Goal: Information Seeking & Learning: Learn about a topic

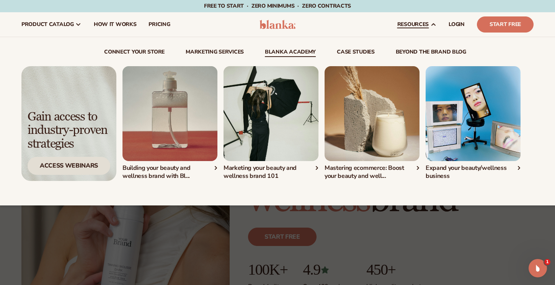
click at [69, 167] on div "Access Webinars" at bounding box center [69, 166] width 83 height 18
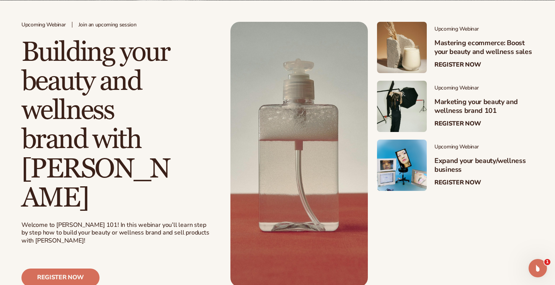
scroll to position [158, 0]
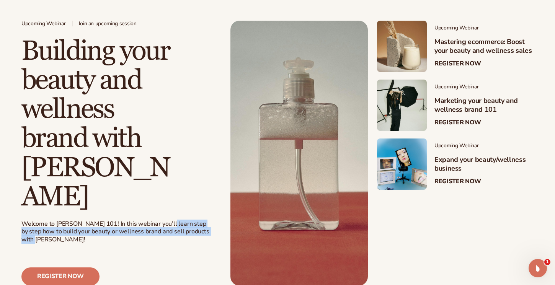
drag, startPoint x: 163, startPoint y: 195, endPoint x: 209, endPoint y: 206, distance: 47.5
click at [209, 220] on div "Welcome to Blanka 101! In this webinar you’ll learn step by step how to build y…" at bounding box center [115, 232] width 189 height 24
copy div "step by step how to build your beauty or wellness brand and sell products with …"
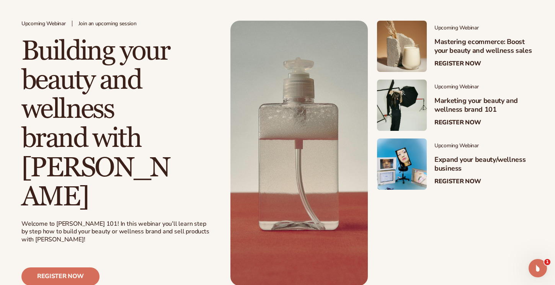
click at [434, 222] on div "Upcoming Webinar Mastering ecommerce: Boost your beauty and wellness sales Regi…" at bounding box center [455, 135] width 157 height 229
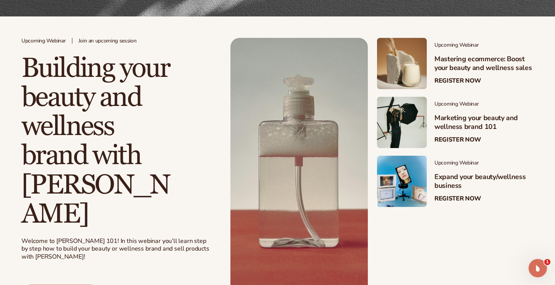
scroll to position [142, 0]
